Goal: Participate in discussion: Engage in conversation with other users on a specific topic

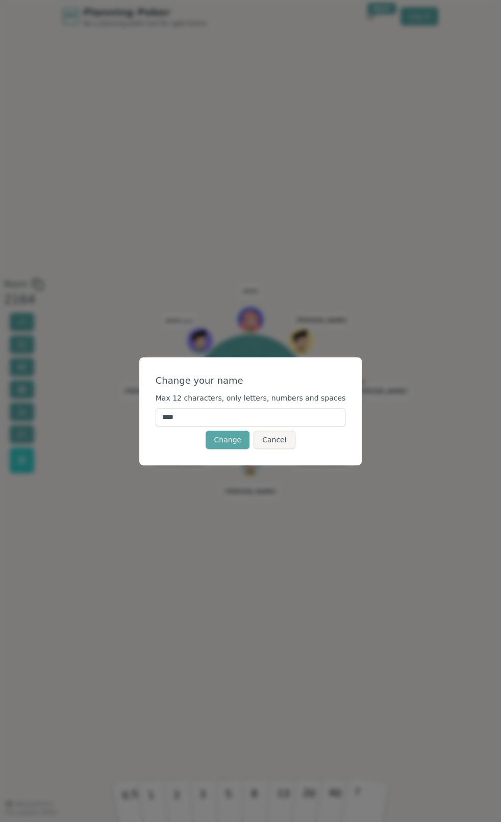
drag, startPoint x: 201, startPoint y: 415, endPoint x: 167, endPoint y: 416, distance: 34.7
click at [167, 416] on input "****" at bounding box center [251, 417] width 190 height 18
type input "*****"
click button "Change" at bounding box center [227, 440] width 44 height 18
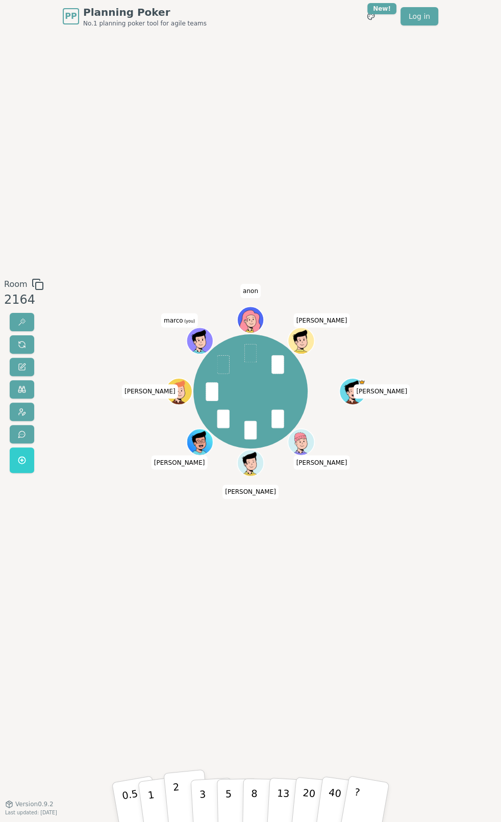
click at [179, 590] on button "2" at bounding box center [186, 801] width 46 height 65
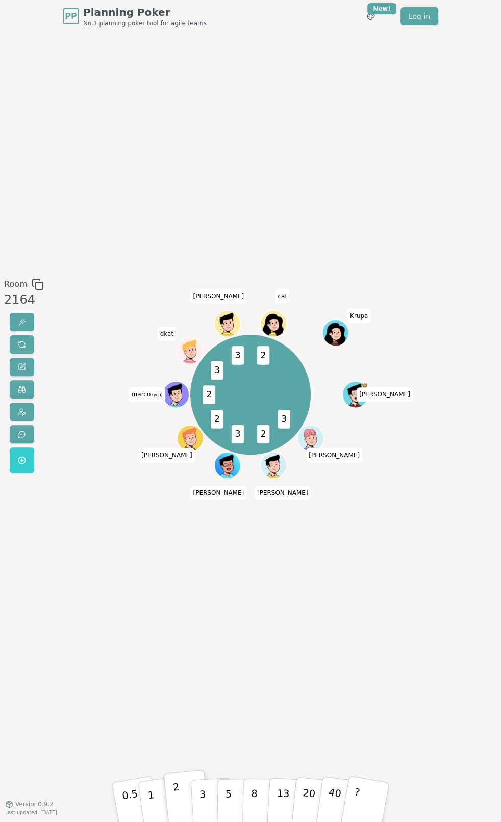
click at [382, 101] on div "Room 2164 3 2 3 2 2 3 3 2 [PERSON_NAME] [PERSON_NAME] [PERSON_NAME] (you) dkat …" at bounding box center [250, 418] width 501 height 771
click at [204, 590] on p "3" at bounding box center [202, 802] width 9 height 45
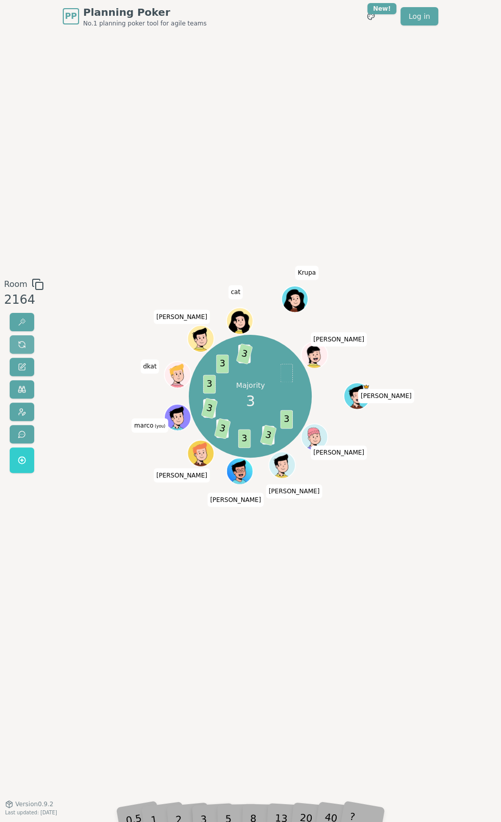
click at [30, 345] on button at bounding box center [22, 344] width 24 height 18
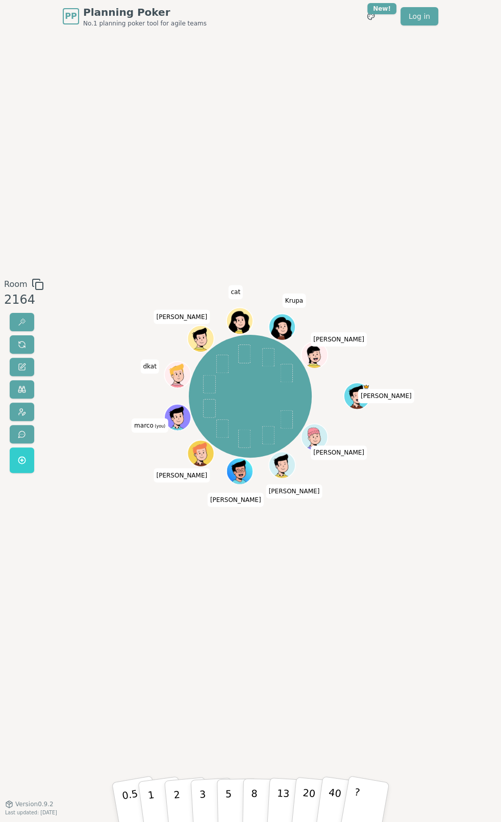
click at [126, 590] on div "Room 2164 [PERSON_NAME] [PERSON_NAME] [PERSON_NAME] (you) dkat [PERSON_NAME] ca…" at bounding box center [250, 418] width 501 height 771
click at [185, 590] on button "2" at bounding box center [186, 801] width 46 height 65
click at [343, 590] on div "Room 2164 [PERSON_NAME] [PERSON_NAME] [PERSON_NAME] (you) dkat [PERSON_NAME] ca…" at bounding box center [250, 418] width 501 height 771
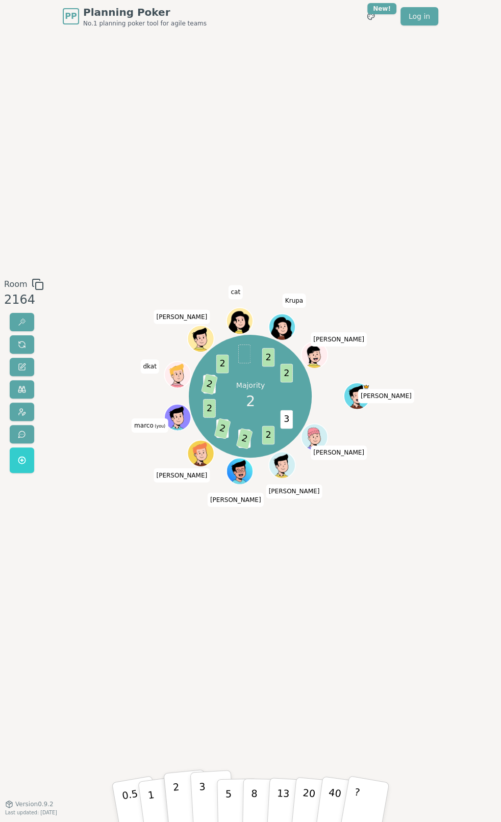
click at [209, 590] on button "3" at bounding box center [212, 801] width 44 height 63
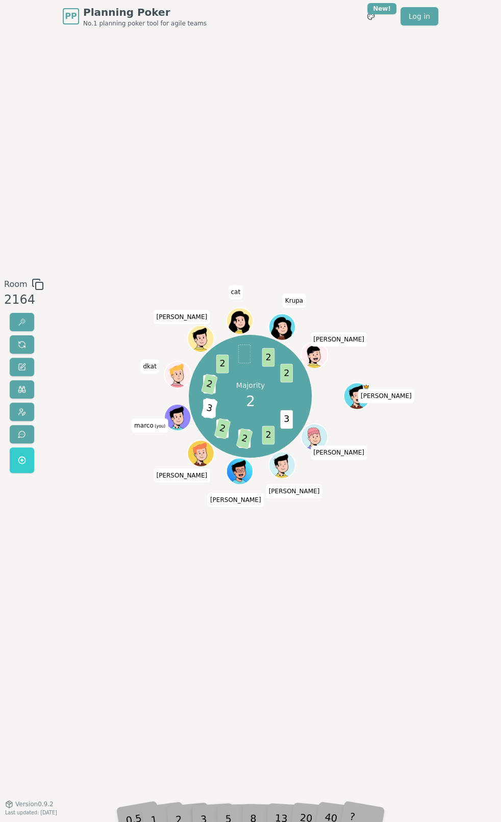
click at [177, 590] on div "Room 2164 Majority 2 3 2 3 2 3 2 2 3 1 2 2 2 2 [PERSON_NAME] [PERSON_NAME] [PER…" at bounding box center [250, 418] width 501 height 771
click at [112, 590] on div "Room 2164 Majority 2 3 2 3 2 3 2 2 3 1 2 2 2 2 [PERSON_NAME] [PERSON_NAME] [PER…" at bounding box center [250, 418] width 501 height 771
click at [18, 349] on button at bounding box center [22, 344] width 24 height 18
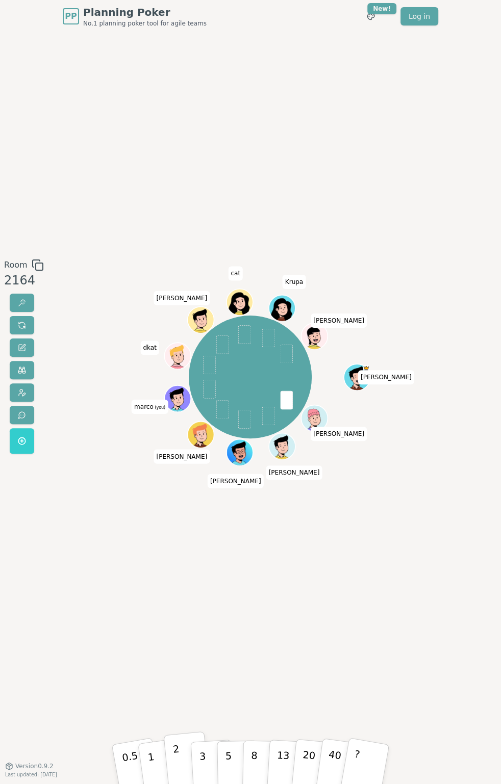
click at [183, 590] on button "2" at bounding box center [186, 763] width 46 height 65
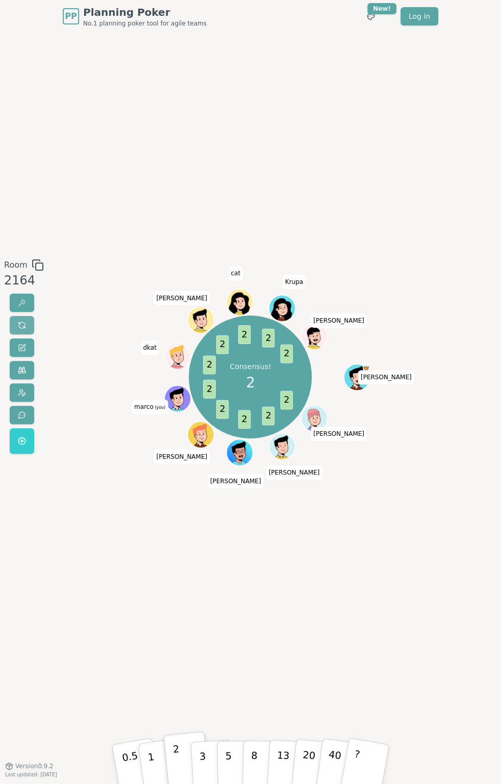
click at [27, 323] on button at bounding box center [22, 325] width 24 height 18
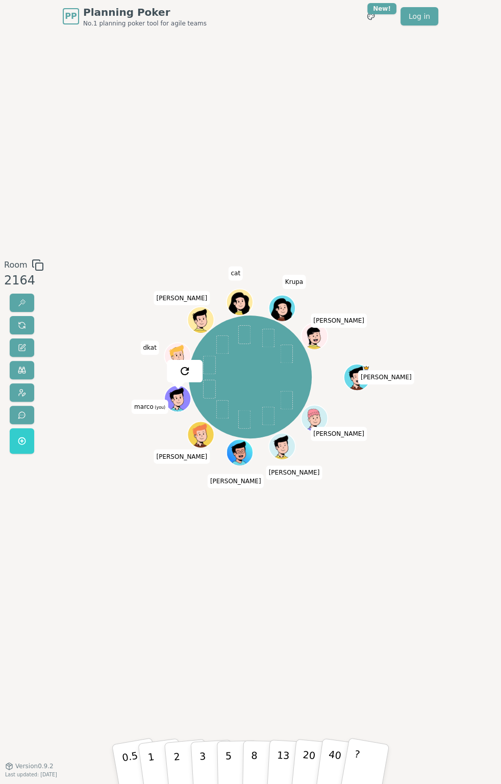
click at [154, 523] on div "[PERSON_NAME] [PERSON_NAME] [PERSON_NAME] (you) dkat [PERSON_NAME] cat [PERSON_…" at bounding box center [250, 399] width 271 height 280
click at [179, 590] on button "2" at bounding box center [186, 763] width 46 height 65
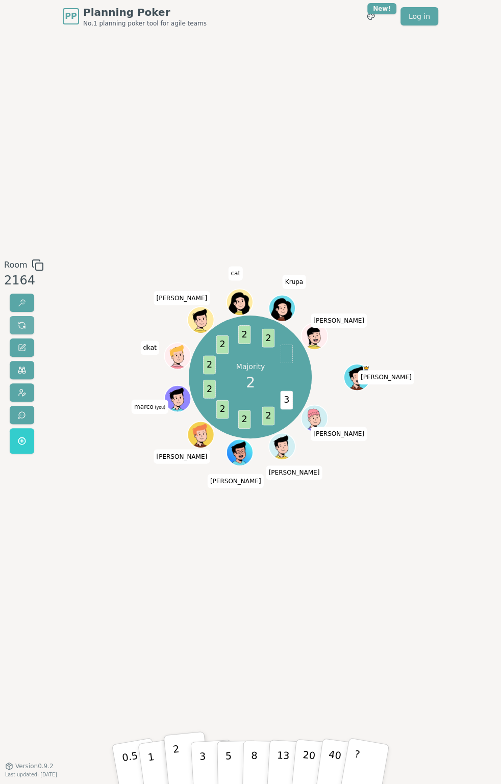
click at [20, 327] on span at bounding box center [22, 325] width 8 height 8
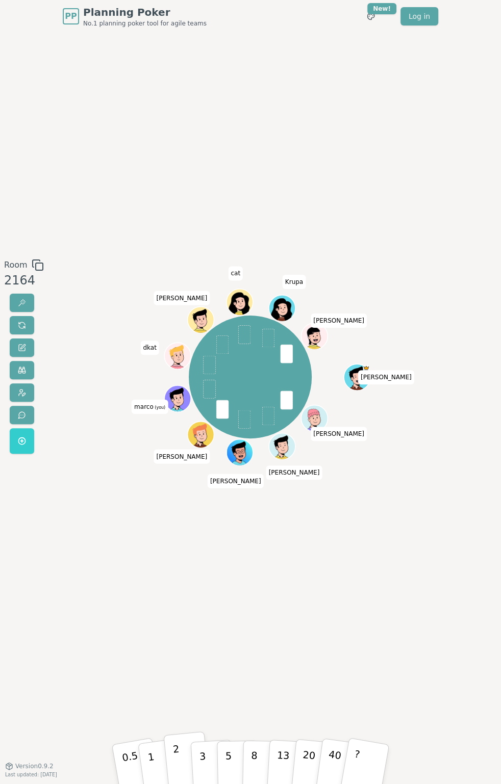
click at [182, 590] on button "2" at bounding box center [186, 763] width 46 height 65
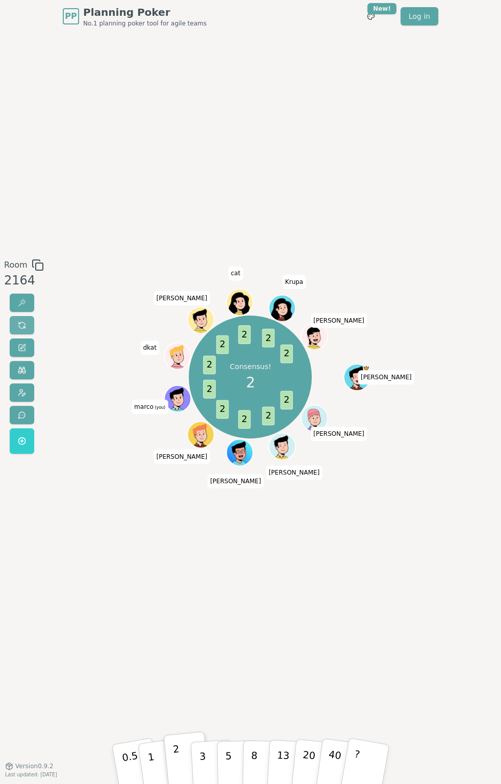
click at [22, 322] on span at bounding box center [22, 325] width 8 height 8
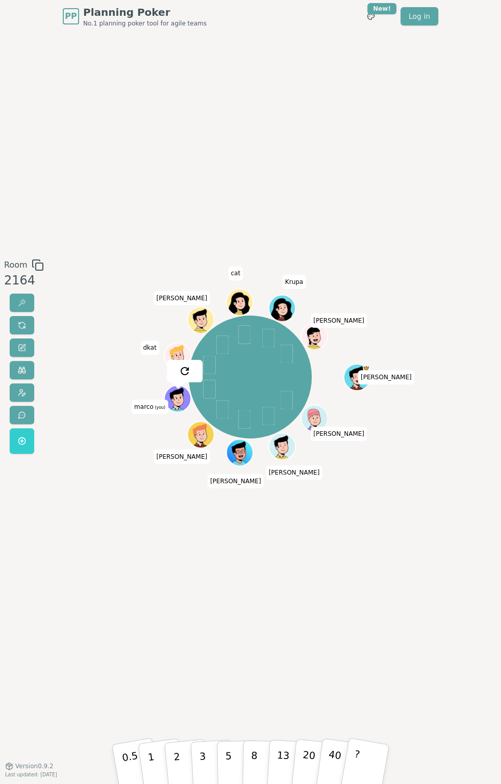
click at [171, 590] on div "Room 2164 [PERSON_NAME] [PERSON_NAME] [PERSON_NAME] (you) dkat [PERSON_NAME] ca…" at bounding box center [250, 399] width 501 height 733
drag, startPoint x: 193, startPoint y: 701, endPoint x: 173, endPoint y: 743, distance: 47.2
click at [193, 590] on div "Room 2164 [PERSON_NAME] [PERSON_NAME] [PERSON_NAME] (you) dkat [PERSON_NAME] ca…" at bounding box center [250, 399] width 501 height 733
click at [183, 590] on button "2" at bounding box center [186, 763] width 46 height 65
click at [252, 558] on div "Room 2164 [PERSON_NAME] [PERSON_NAME] [PERSON_NAME] (you) dkat [PERSON_NAME] ca…" at bounding box center [250, 399] width 501 height 733
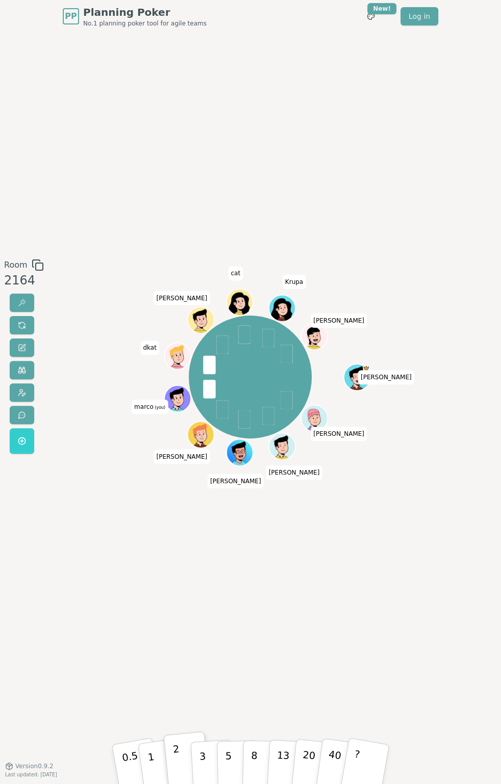
click at [278, 590] on div "Room 2164 [PERSON_NAME] [PERSON_NAME] [PERSON_NAME] (you) dkat [PERSON_NAME] ca…" at bounding box center [250, 399] width 501 height 733
click at [142, 590] on button "1" at bounding box center [161, 764] width 49 height 66
click at [182, 590] on button "2" at bounding box center [186, 763] width 46 height 65
click at [171, 590] on div "Room 2164 [PERSON_NAME] [PERSON_NAME] [PERSON_NAME] (you) dkat [PERSON_NAME] ca…" at bounding box center [250, 399] width 501 height 733
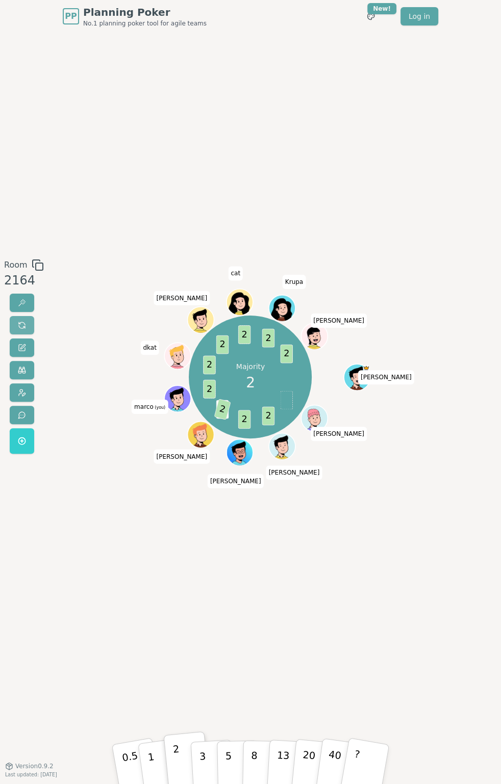
click at [18, 318] on button at bounding box center [22, 325] width 24 height 18
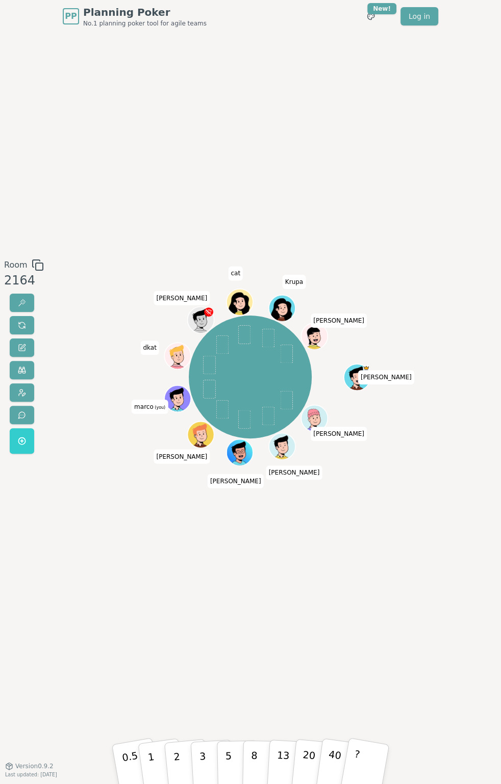
click at [252, 590] on div "Room 2164 [PERSON_NAME] [PERSON_NAME] [PERSON_NAME] (you) dkat [PERSON_NAME] ca…" at bounding box center [250, 399] width 501 height 733
click at [182, 590] on button "2" at bounding box center [186, 763] width 46 height 65
click at [114, 590] on div "Room 2164 [PERSON_NAME] [PERSON_NAME] [PERSON_NAME] (you) dkat [PERSON_NAME] ca…" at bounding box center [250, 399] width 501 height 733
click at [266, 590] on div "Room 2164 Most votes 2 2 2 2 2 3 3 2 [PERSON_NAME] [PERSON_NAME] [PERSON_NAME] …" at bounding box center [250, 399] width 501 height 733
click at [197, 590] on button "3" at bounding box center [212, 763] width 44 height 63
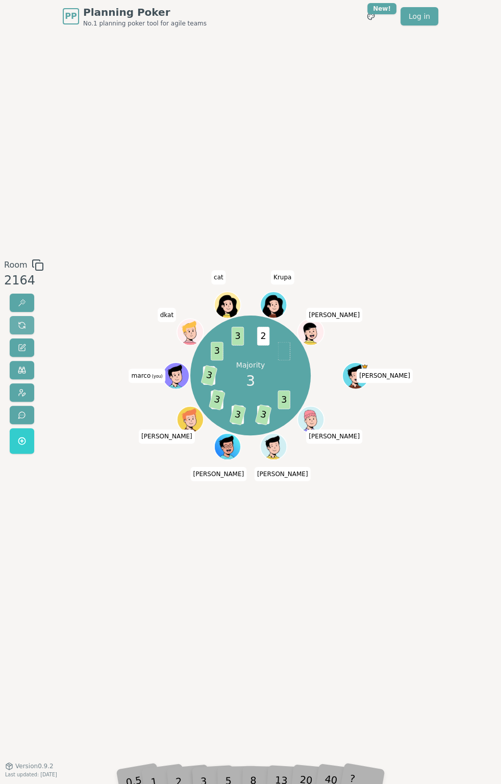
click at [20, 328] on span at bounding box center [22, 325] width 8 height 8
